Goal: Information Seeking & Learning: Learn about a topic

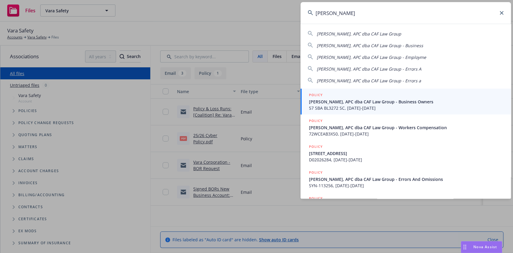
type input "carla J"
click at [362, 98] on div "POLICY" at bounding box center [406, 95] width 195 height 7
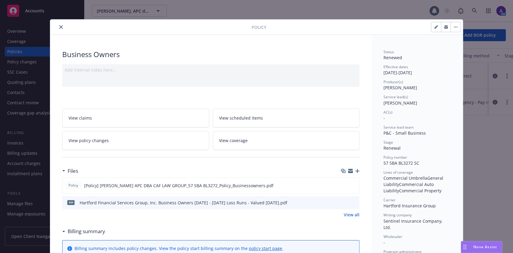
click at [58, 25] on button "close" at bounding box center [60, 26] width 7 height 7
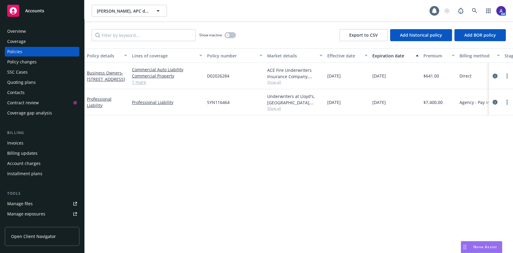
click at [29, 50] on div "Policies" at bounding box center [42, 52] width 70 height 10
click at [476, 9] on icon at bounding box center [474, 10] width 5 height 5
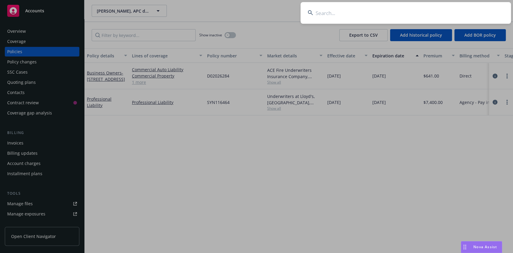
click at [437, 13] on input at bounding box center [405, 13] width 210 height 22
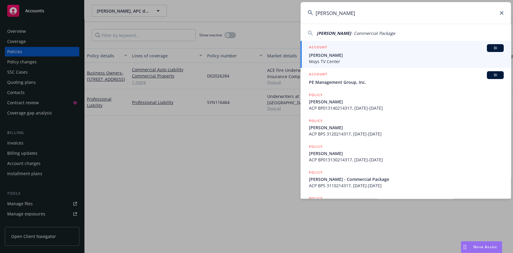
type input "Jose Ponce"
click at [351, 56] on span "Jose Ponce" at bounding box center [406, 55] width 195 height 6
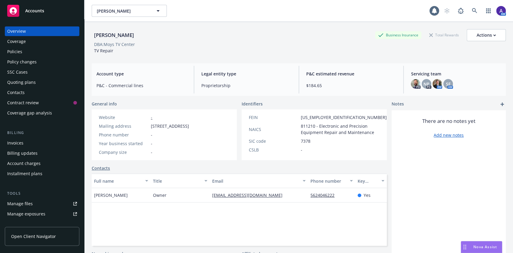
click at [21, 48] on div "Policies" at bounding box center [14, 52] width 15 height 10
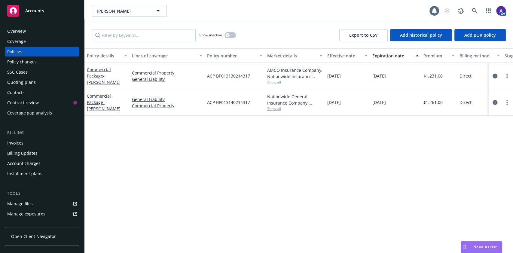
click at [24, 81] on div "Quoting plans" at bounding box center [21, 83] width 29 height 10
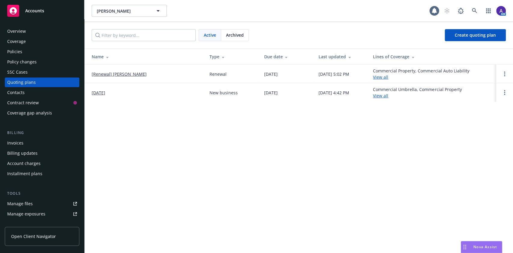
click at [125, 73] on link "[Renewal] Jose Ponce" at bounding box center [119, 74] width 55 height 6
click at [237, 38] on span "Archived" at bounding box center [235, 35] width 18 height 6
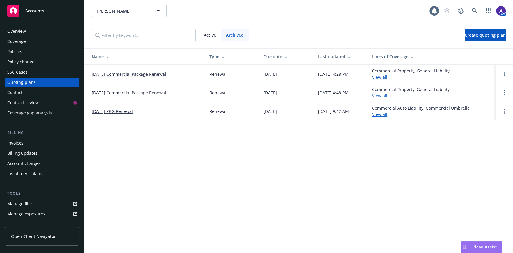
click at [161, 71] on link "10/01/25 Commercial Package Renewal" at bounding box center [129, 74] width 75 height 6
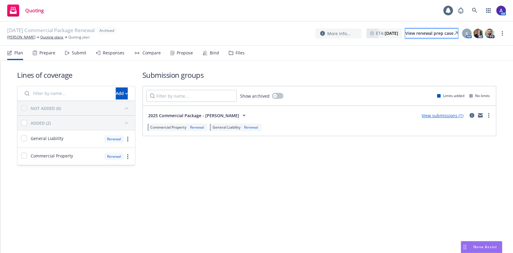
click at [406, 32] on div "View renewal prep case" at bounding box center [431, 33] width 52 height 9
click at [14, 36] on link "Jose Ponce" at bounding box center [21, 37] width 28 height 5
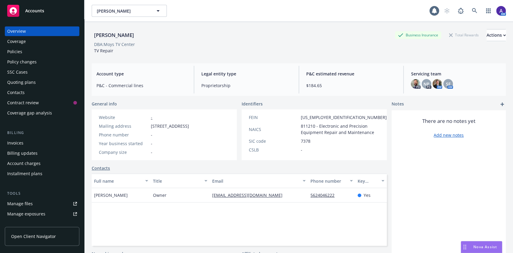
click at [51, 51] on div "Policies" at bounding box center [42, 52] width 70 height 10
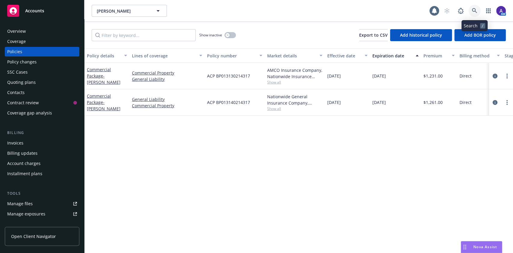
click at [476, 7] on link at bounding box center [474, 11] width 12 height 12
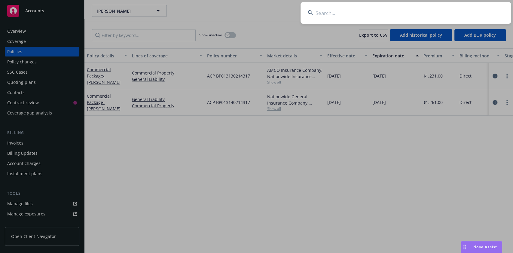
click at [420, 13] on input at bounding box center [405, 13] width 210 height 22
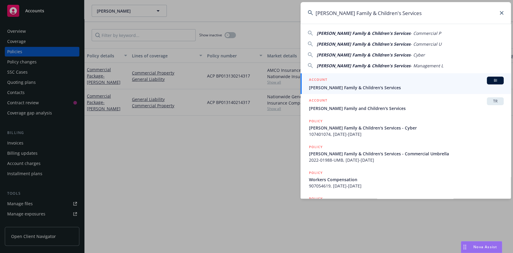
type input "Solano Family & Children's Services"
click at [368, 83] on div "ACCOUNT BI" at bounding box center [406, 81] width 195 height 8
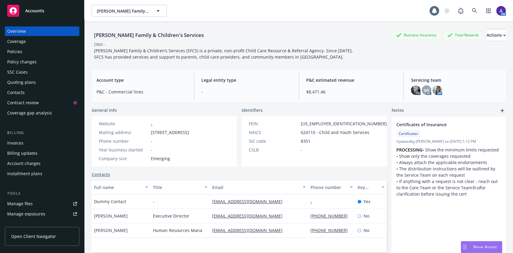
click at [34, 49] on div "Policies" at bounding box center [42, 52] width 70 height 10
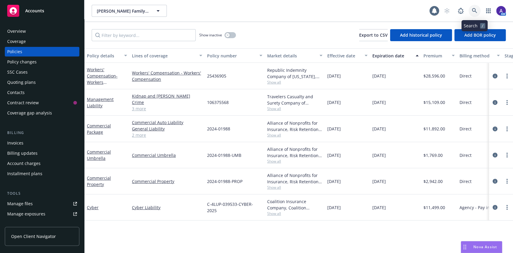
click at [473, 14] on link at bounding box center [474, 11] width 12 height 12
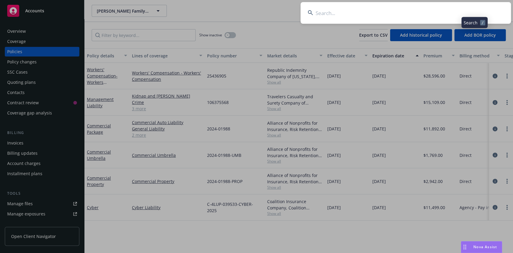
click at [438, 14] on input at bounding box center [405, 13] width 210 height 22
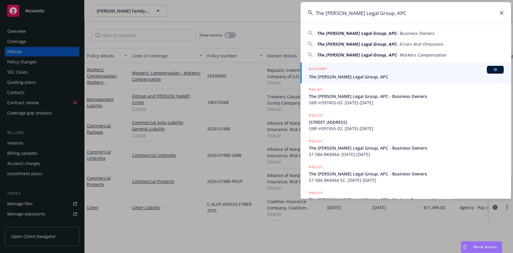
type input "The Hahn Legal Group, APC"
click at [404, 68] on div "ACCOUNT BI" at bounding box center [406, 70] width 195 height 8
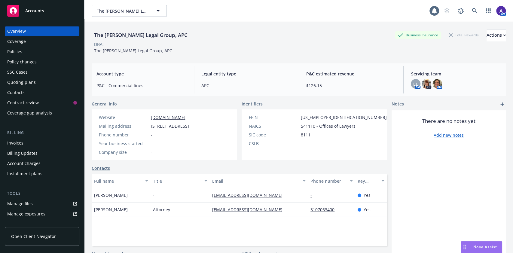
click at [37, 56] on div "Policies" at bounding box center [42, 52] width 70 height 10
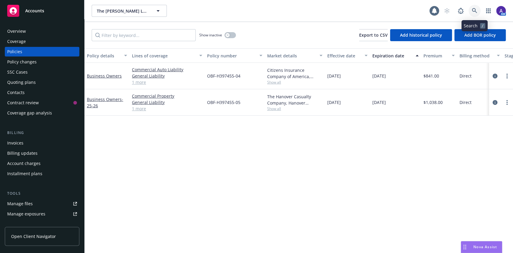
click at [476, 11] on icon at bounding box center [474, 10] width 5 height 5
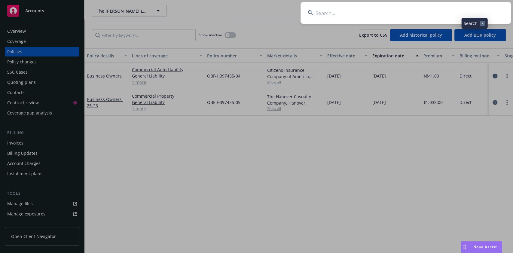
click at [435, 11] on input at bounding box center [405, 13] width 210 height 22
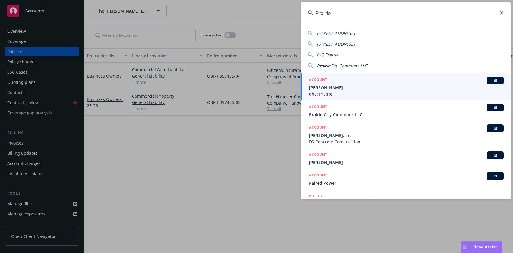
type input "Prairie"
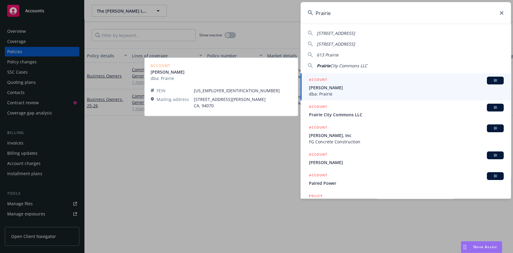
click at [356, 86] on span "Bill Ryan" at bounding box center [406, 87] width 195 height 6
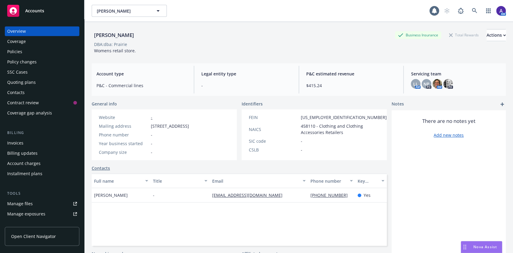
click at [34, 54] on div "Policies" at bounding box center [42, 52] width 70 height 10
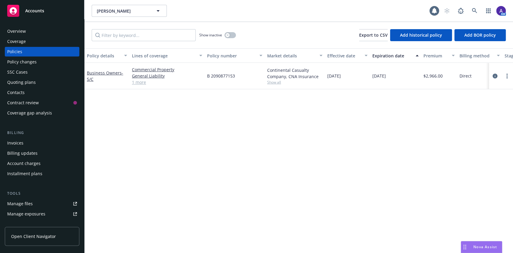
click at [44, 81] on div "Quoting plans" at bounding box center [42, 83] width 70 height 10
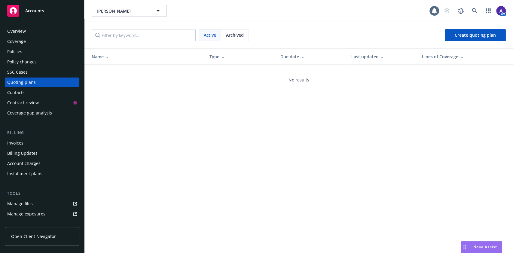
click at [243, 35] on span "Archived" at bounding box center [235, 35] width 18 height 6
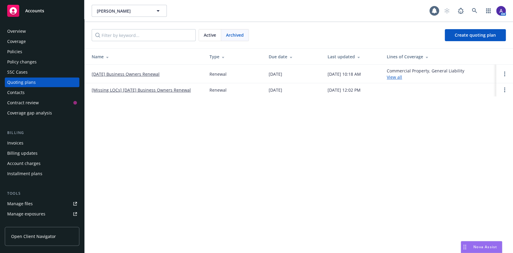
click at [137, 75] on link "10/05/25 Business Owners Renewal" at bounding box center [126, 74] width 68 height 6
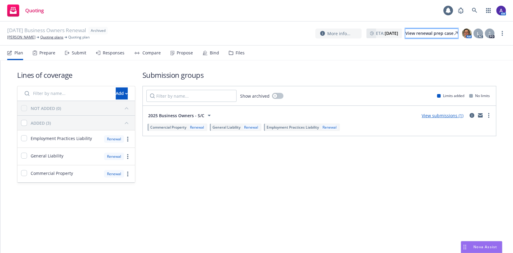
click at [423, 31] on div "View renewal prep case" at bounding box center [431, 33] width 52 height 9
click at [472, 6] on link at bounding box center [474, 11] width 12 height 12
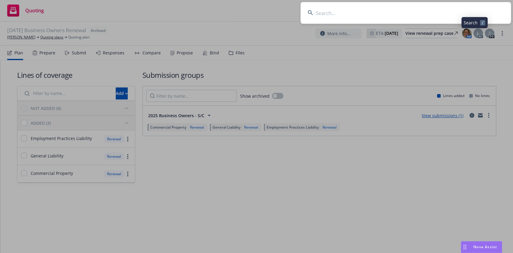
click at [413, 13] on input at bounding box center [405, 13] width 210 height 22
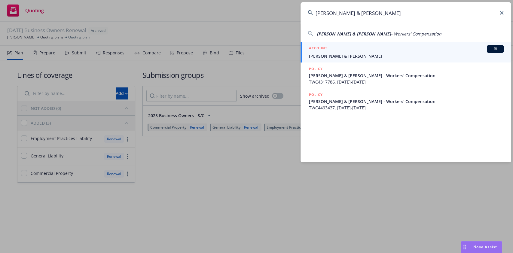
type input "[PERSON_NAME] & [PERSON_NAME]"
click at [393, 47] on div "ACCOUNT BI" at bounding box center [406, 49] width 195 height 8
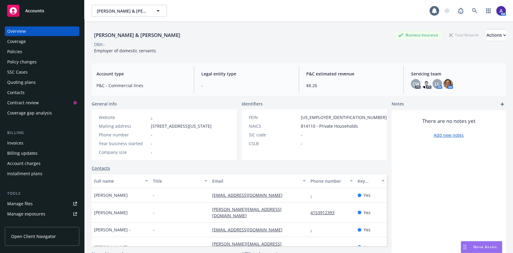
click at [38, 54] on div "Policies" at bounding box center [42, 52] width 70 height 10
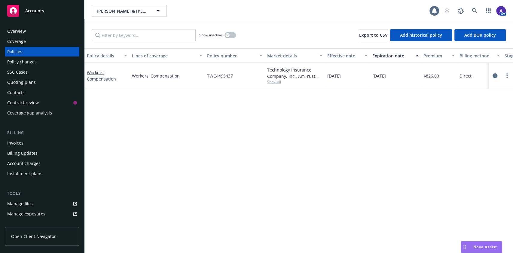
scroll to position [0, 151]
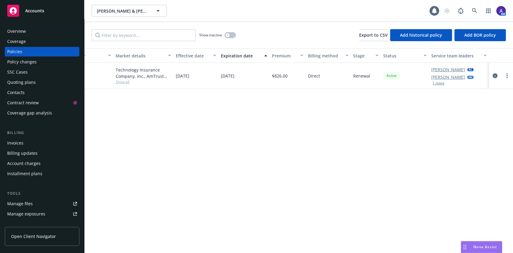
click at [39, 85] on div "Quoting plans" at bounding box center [42, 83] width 70 height 10
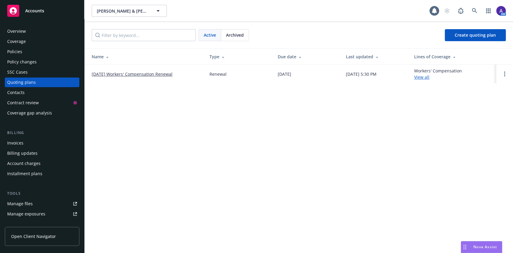
click at [171, 73] on link "10/14/25 Workers' Compensation Renewal" at bounding box center [132, 74] width 81 height 6
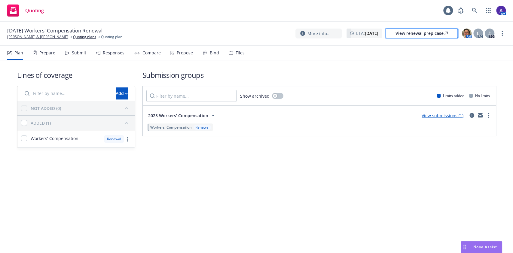
click at [409, 37] on div "View renewal prep case" at bounding box center [421, 33] width 52 height 9
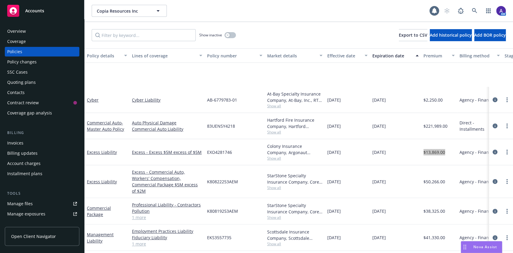
scroll to position [62, 0]
